Goal: Task Accomplishment & Management: Manage account settings

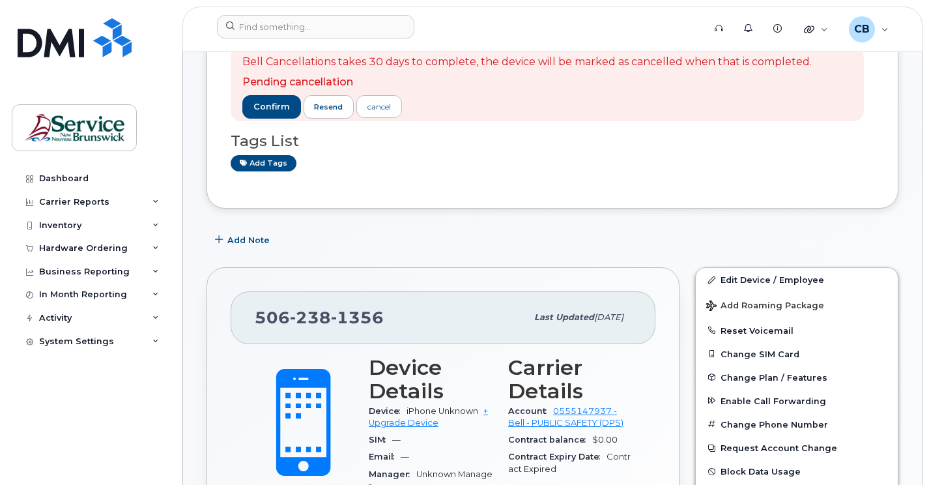
scroll to position [195, 0]
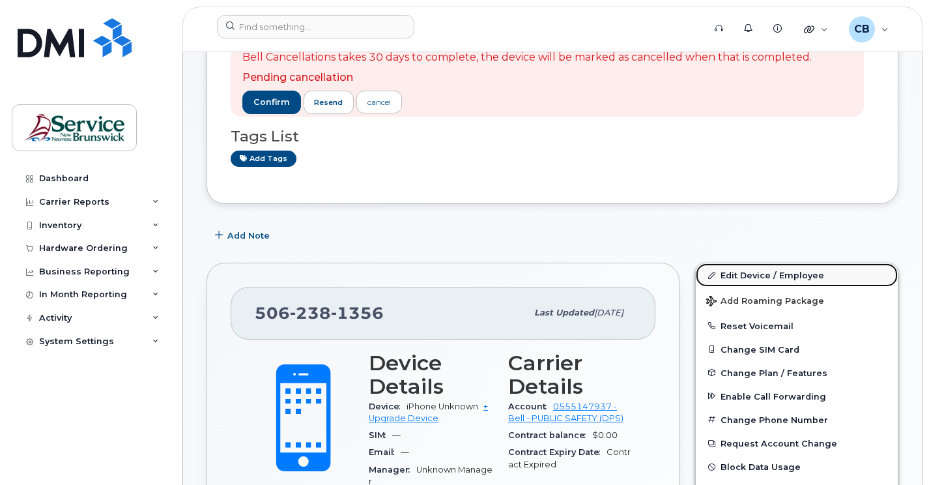
click at [786, 272] on link "Edit Device / Employee" at bounding box center [797, 274] width 202 height 23
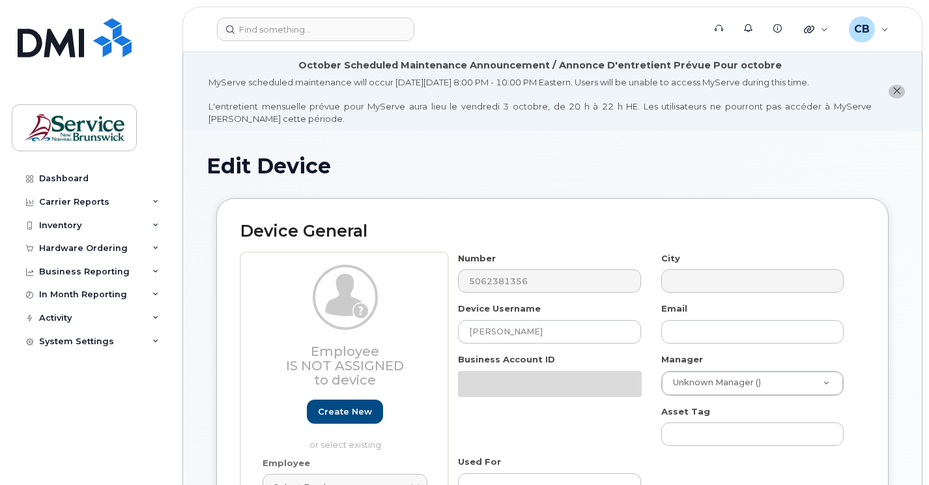
select select "34535605"
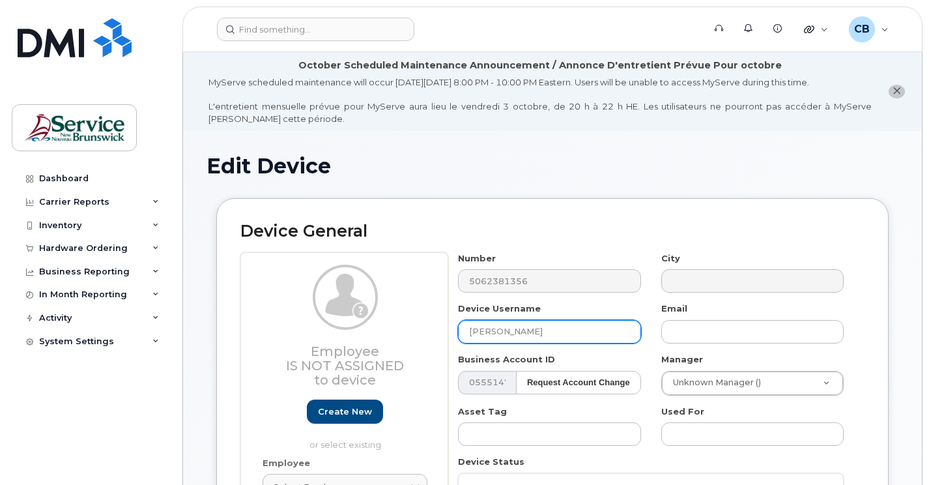
click at [591, 331] on input "Suzanne Blaney Tremblay" at bounding box center [549, 331] width 182 height 23
drag, startPoint x: 589, startPoint y: 334, endPoint x: 468, endPoint y: 344, distance: 121.0
click at [468, 344] on div "Number 5062381356 City Device Username Suzanne Blaney Tremblay Email Business A…" at bounding box center [651, 410] width 406 height 317
type input "[PERSON_NAME]"
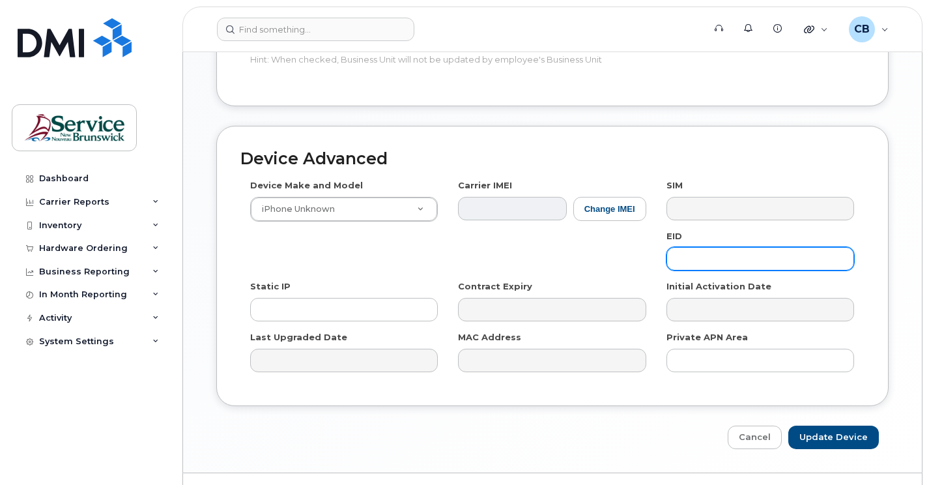
scroll to position [717, 0]
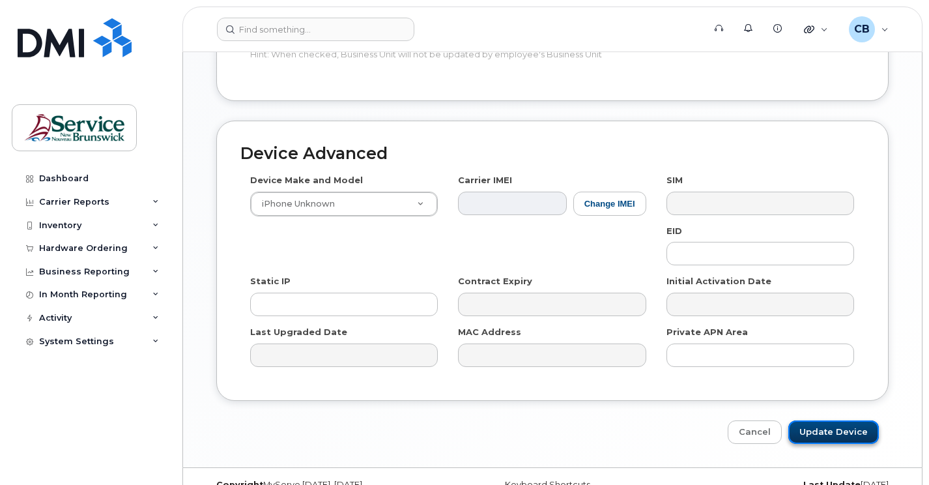
click at [838, 436] on input "Update Device" at bounding box center [833, 432] width 91 height 24
type input "Saving..."
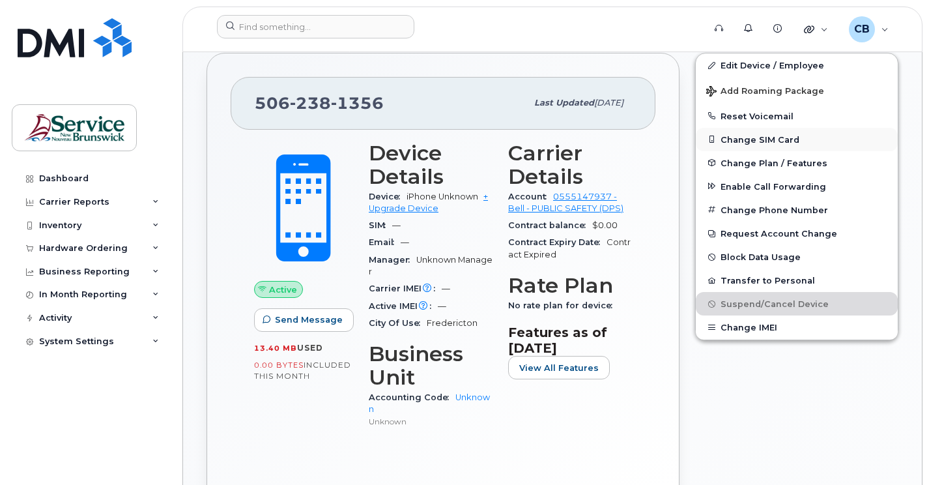
scroll to position [391, 0]
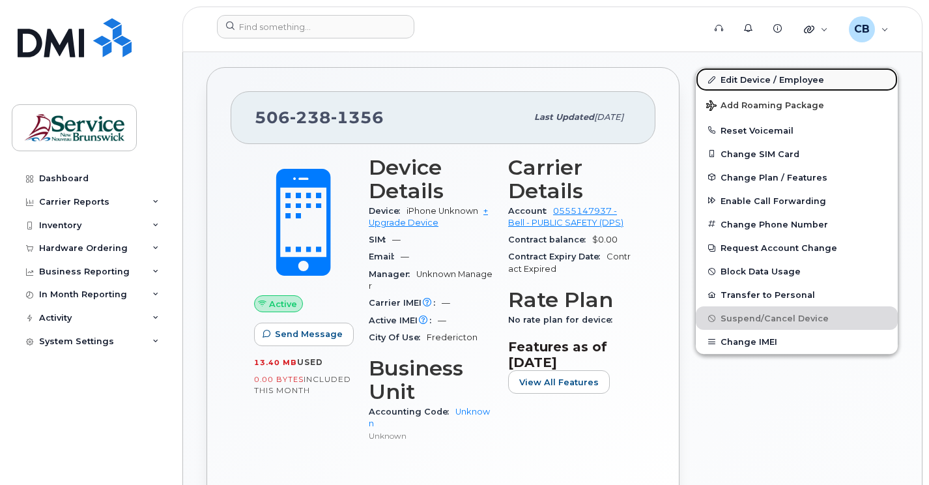
click at [756, 77] on link "Edit Device / Employee" at bounding box center [797, 79] width 202 height 23
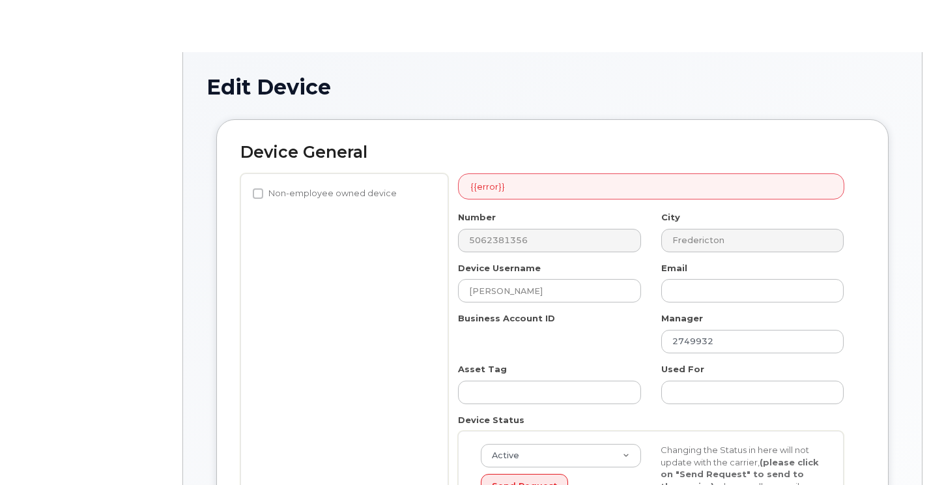
select select "34535605"
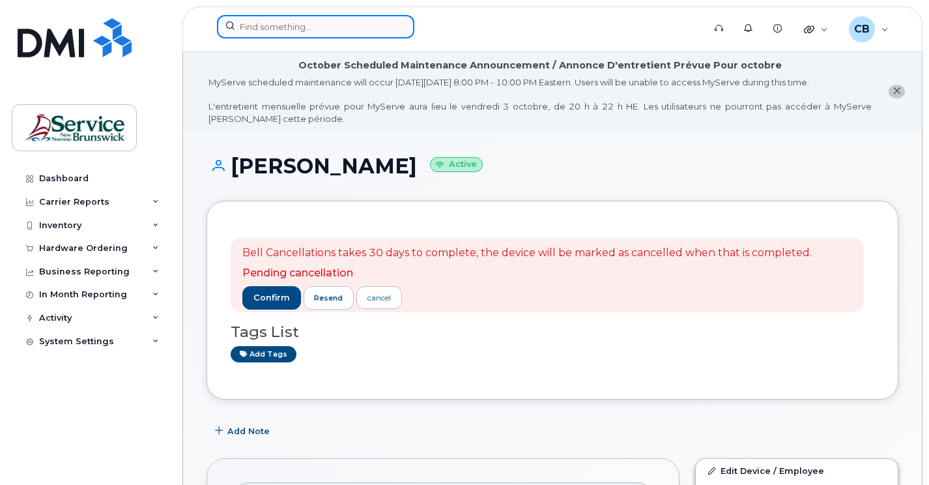
click at [255, 29] on input at bounding box center [315, 26] width 197 height 23
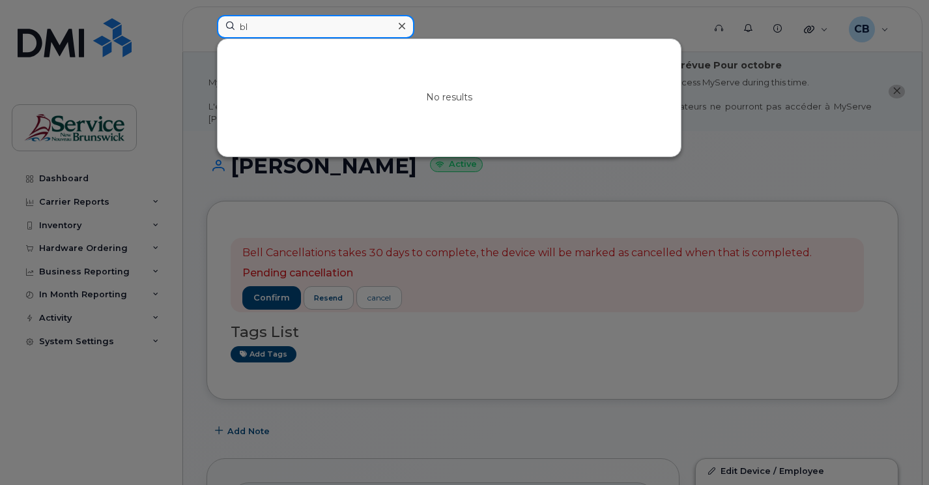
type input "b"
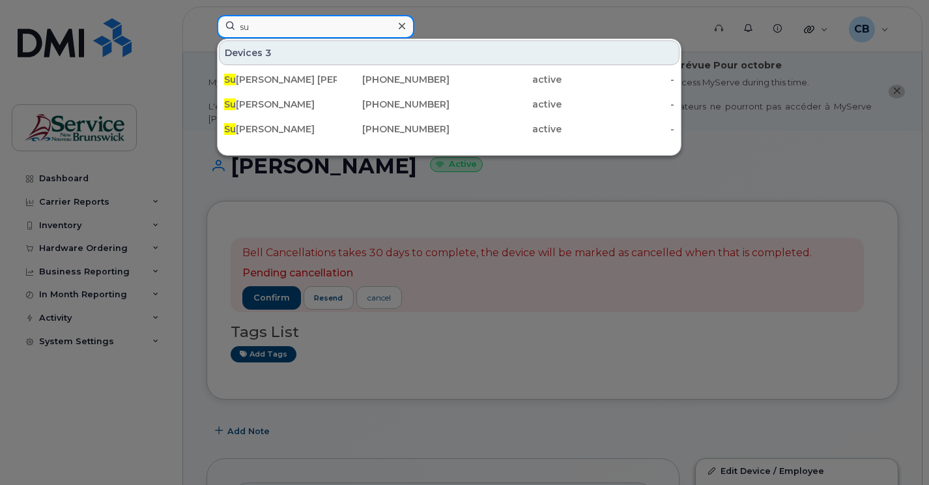
type input "s"
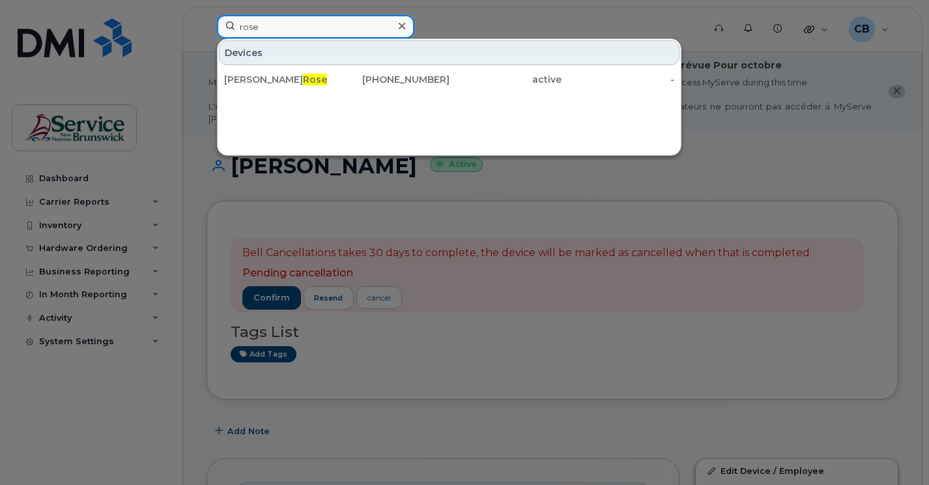
type input "rose"
click at [743, 136] on div at bounding box center [464, 242] width 929 height 485
